Goal: Transaction & Acquisition: Obtain resource

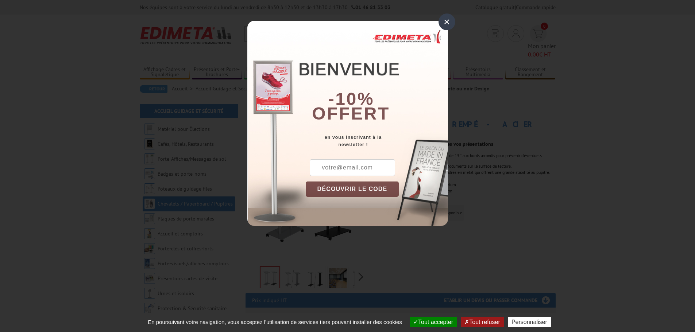
click at [447, 22] on div "×" at bounding box center [447, 22] width 17 height 17
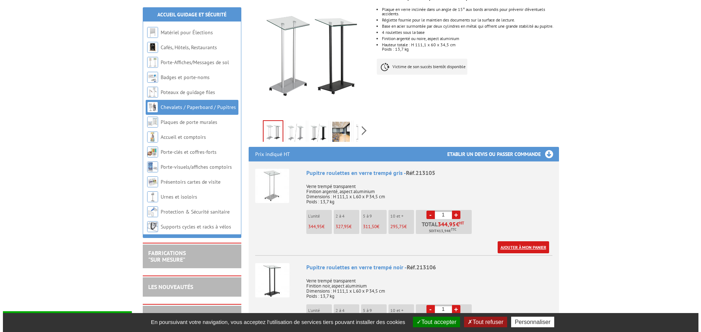
scroll to position [182, 0]
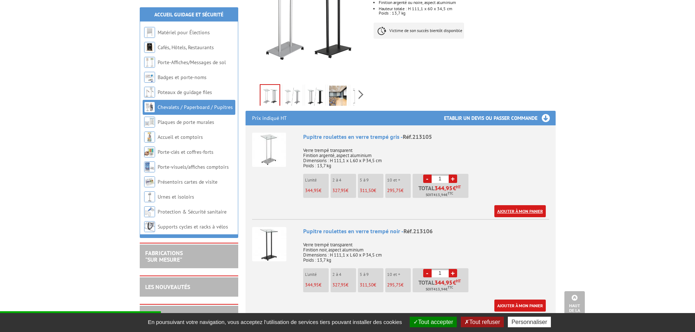
click at [525, 205] on link "Ajouter à mon panier" at bounding box center [519, 211] width 51 height 12
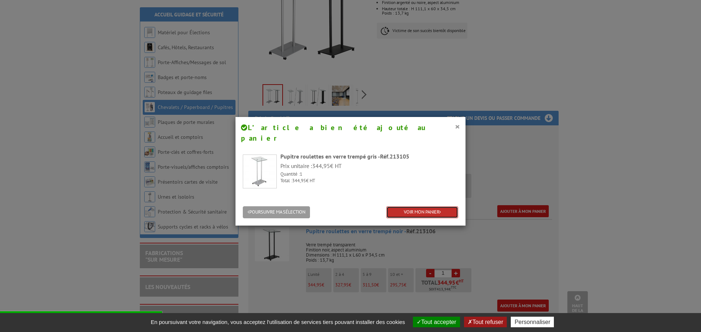
click at [401, 207] on link "VOIR MON PANIER" at bounding box center [422, 213] width 72 height 12
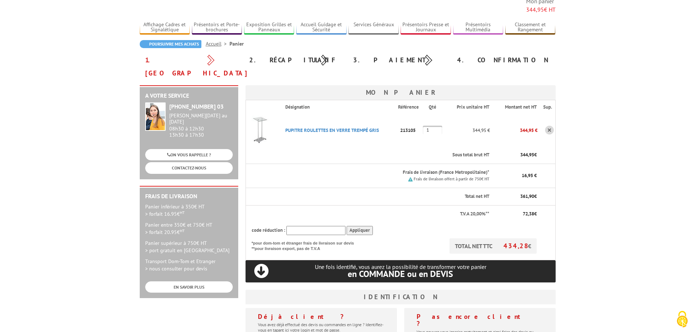
scroll to position [73, 0]
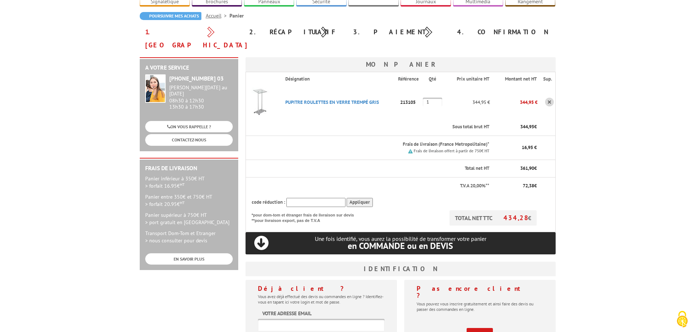
click at [485, 328] on link "S'inscrire" at bounding box center [480, 334] width 26 height 12
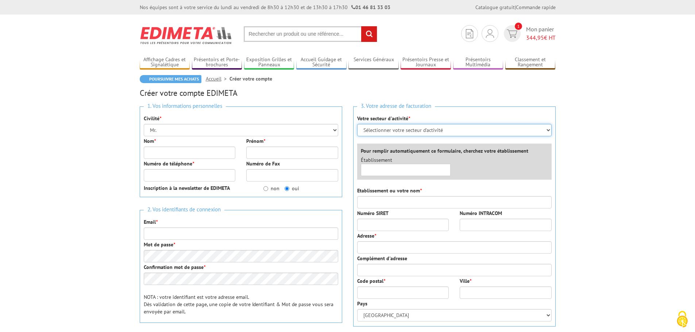
click at [406, 134] on select "Sélectionner votre secteur d'activité Administrations et collectivités Magasins…" at bounding box center [454, 130] width 194 height 12
select select "876"
click at [357, 124] on select "Sélectionner votre secteur d'activité Administrations et collectivités Magasins…" at bounding box center [454, 130] width 194 height 12
click at [398, 170] on input "text" at bounding box center [406, 170] width 90 height 12
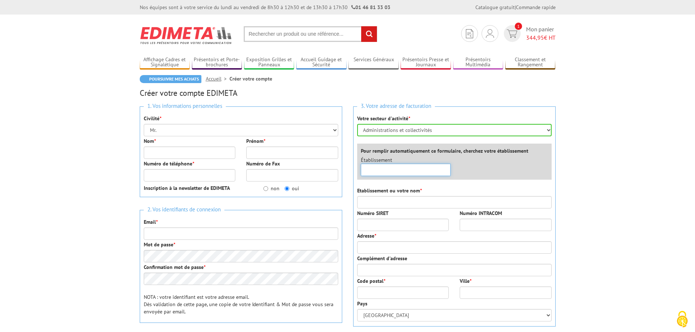
click at [398, 170] on input "text" at bounding box center [406, 170] width 90 height 12
type input "vichy Communaute"
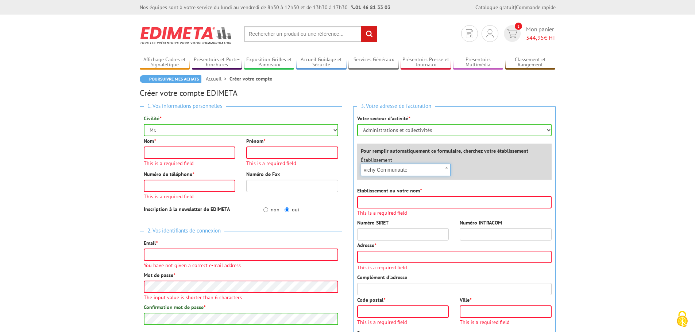
scroll to position [94, 0]
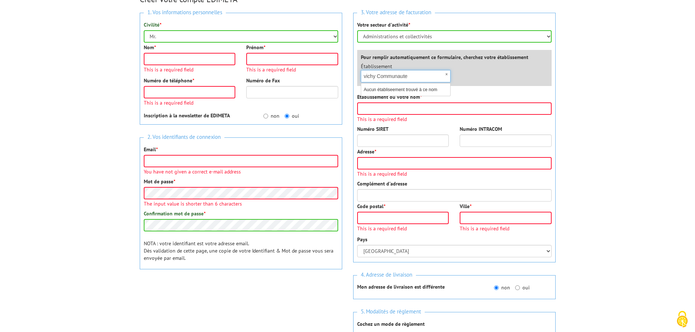
click at [397, 76] on input "vichy Communaute" at bounding box center [406, 76] width 90 height 12
click at [409, 77] on input "vichy Communaute" at bounding box center [406, 76] width 90 height 12
click at [490, 84] on div "Établissement × vichy Communaute Aucun établiseement trouvé à ce nom" at bounding box center [456, 74] width 202 height 23
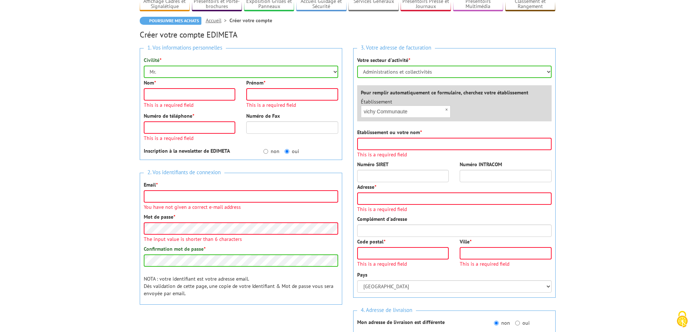
scroll to position [0, 0]
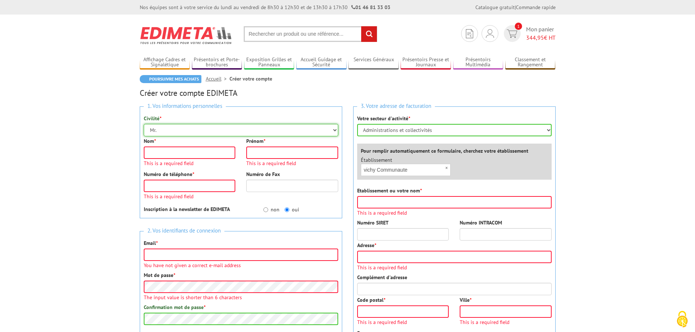
click at [178, 125] on select "Mr. Mme. Mlle." at bounding box center [241, 130] width 194 height 12
select select "Mme."
click at [144, 124] on select "Mr. Mme. Mlle." at bounding box center [241, 130] width 194 height 12
click at [173, 151] on input "Nom *" at bounding box center [190, 153] width 92 height 12
type input "BOYER"
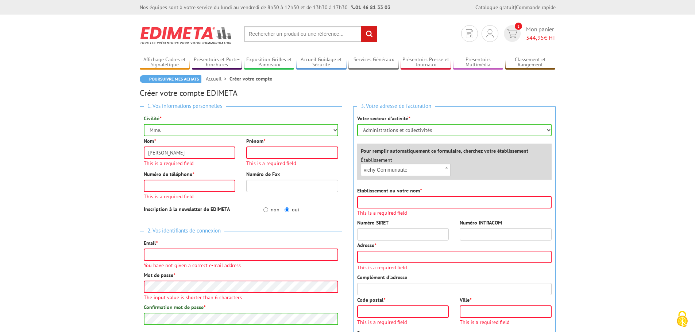
type input "Laure"
type input "0665350221"
type input "l.boyer@vichy-communaute.fr"
type input "Vichy Communauté"
type input "9 place Charles de Gaulle"
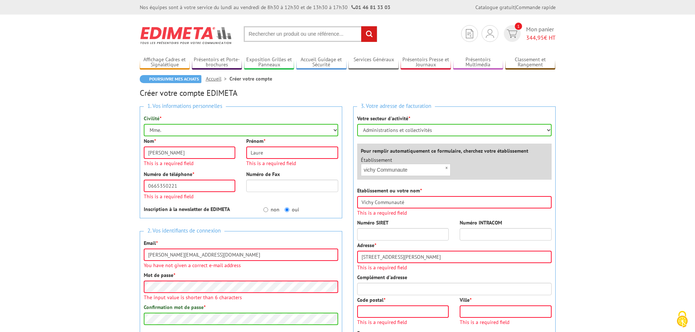
type input "03200"
type input "VICHY"
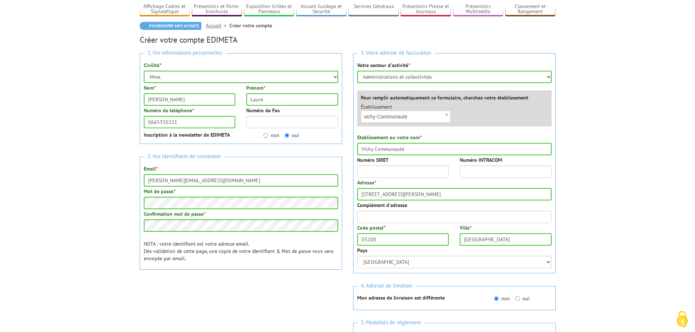
scroll to position [37, 0]
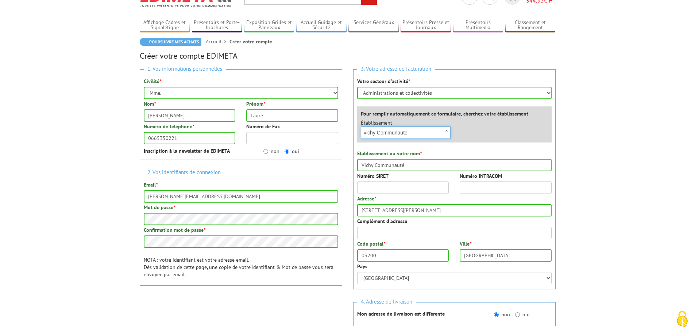
click at [366, 131] on input "vichy Communaute" at bounding box center [406, 133] width 90 height 12
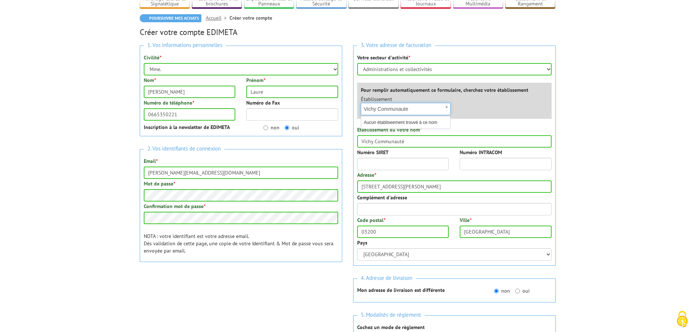
scroll to position [110, 0]
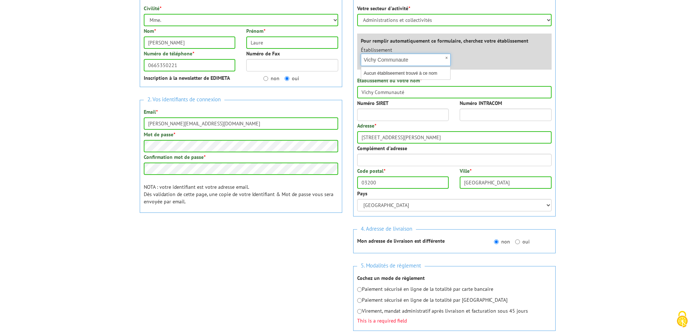
type input "Vichy Communaute"
click at [518, 242] on input "oui" at bounding box center [517, 242] width 5 height 5
radio input "true"
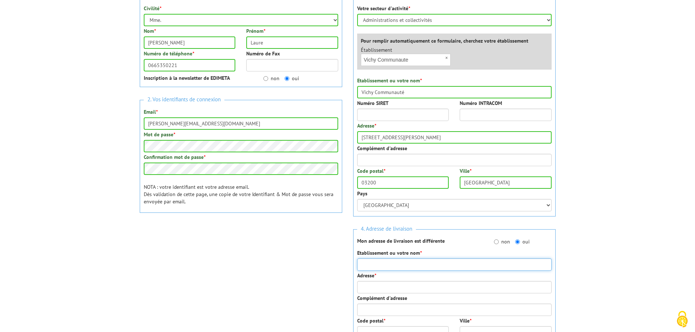
click at [418, 263] on input "Etablissement ou votre nom *" at bounding box center [454, 265] width 194 height 12
click at [400, 266] on input "Etablissement ou votre nom *" at bounding box center [454, 265] width 194 height 12
type input "P"
type input "s"
type input "Service des Sports"
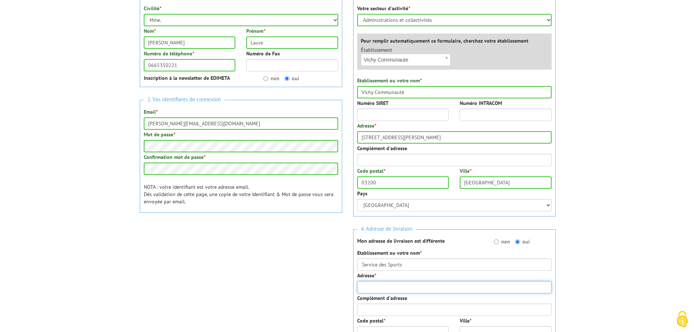
click at [388, 286] on input "Adresse *" at bounding box center [454, 287] width 194 height 12
type input "Parc omnisports"
click at [399, 306] on input "Complément d'adresse" at bounding box center [454, 310] width 194 height 12
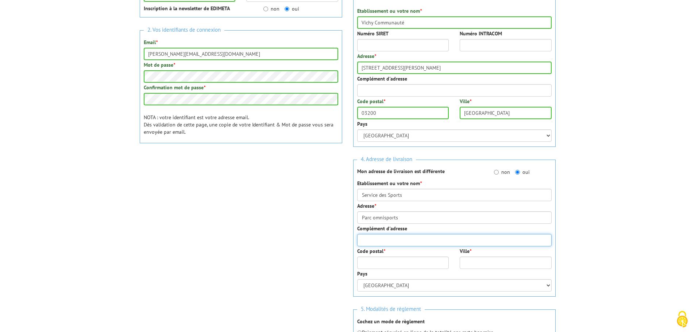
scroll to position [183, 0]
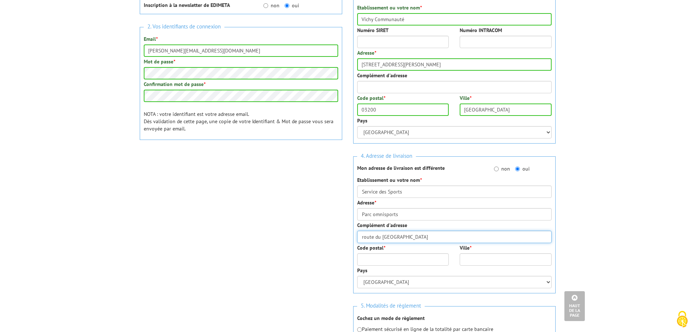
type input "route du Pont de l'Europe"
click at [401, 259] on input "Code postal *" at bounding box center [403, 260] width 92 height 12
type input "03700"
click at [488, 260] on input "Ville *" at bounding box center [506, 260] width 92 height 12
type input "V"
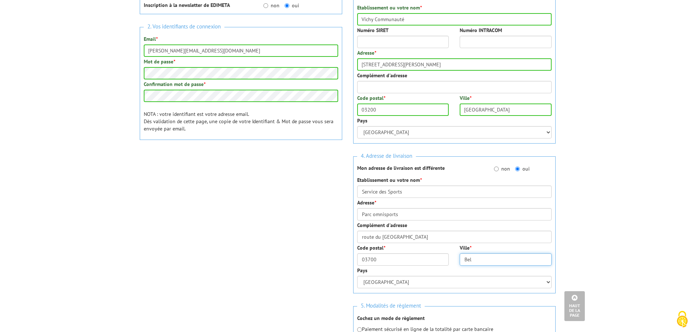
click at [488, 260] on input "Bel" at bounding box center [506, 260] width 92 height 12
type input "Bellerive-sur-Allier"
click at [490, 280] on select "Afghanistan Afrique du Sud Albanie Algérie Allemagne American Samoa Andorre Ang…" at bounding box center [454, 282] width 194 height 12
click at [357, 276] on select "Afghanistan Afrique du Sud Albanie Algérie Allemagne American Samoa Andorre Ang…" at bounding box center [454, 282] width 194 height 12
click at [642, 246] on body "Nos équipes sont à votre service du lundi au vendredi de 8h30 à 12h30 et de 13h…" at bounding box center [347, 217] width 695 height 801
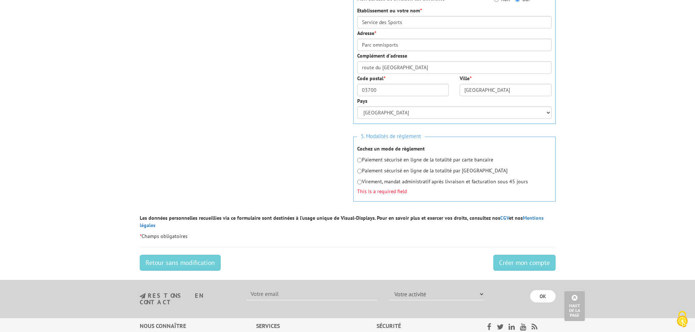
scroll to position [366, 0]
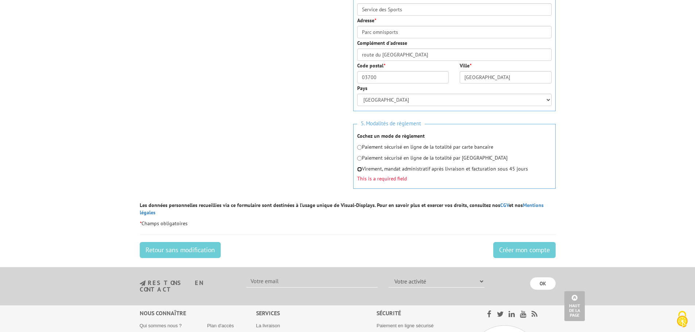
click at [359, 171] on input "radio" at bounding box center [359, 169] width 5 height 5
radio input "true"
click at [503, 245] on input "Créer mon compte" at bounding box center [524, 250] width 62 height 16
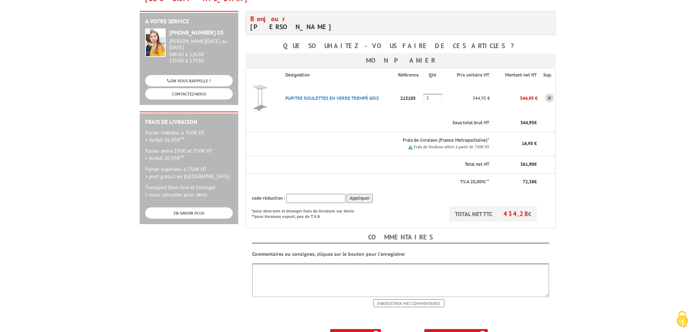
scroll to position [146, 0]
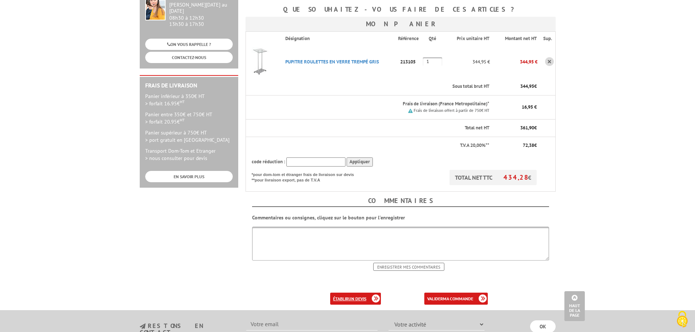
click at [358, 293] on link "établir un devis" at bounding box center [355, 299] width 51 height 12
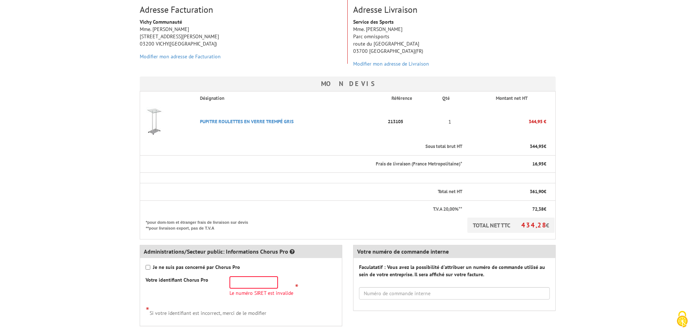
scroll to position [146, 0]
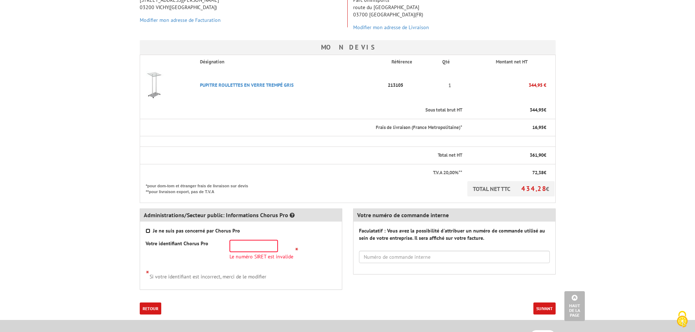
click at [147, 231] on input "Je ne suis pas concerné par Chorus Pro" at bounding box center [148, 231] width 5 height 5
checkbox input "true"
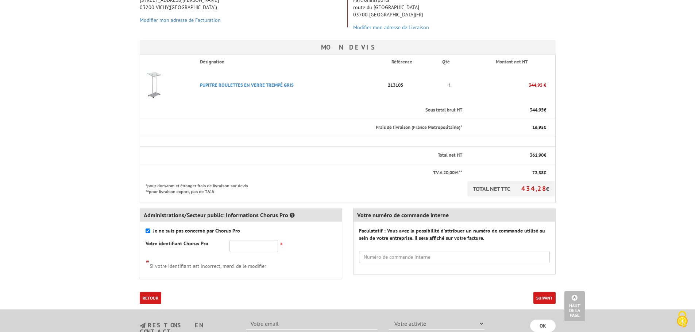
click at [546, 299] on button "Suivant" at bounding box center [544, 298] width 22 height 12
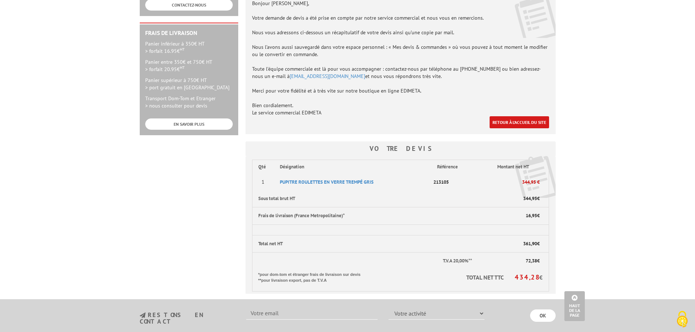
scroll to position [182, 0]
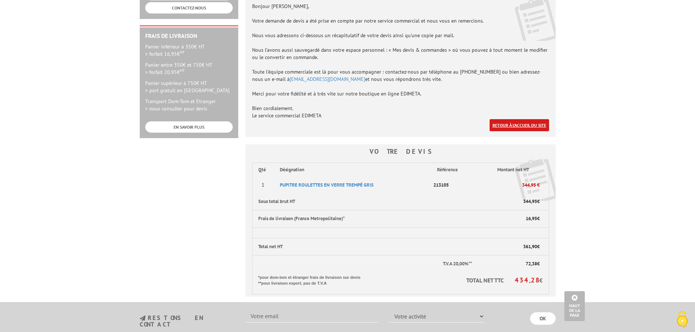
click at [505, 125] on link "Retour à l'accueil du site" at bounding box center [519, 125] width 59 height 12
